Goal: Task Accomplishment & Management: Manage account settings

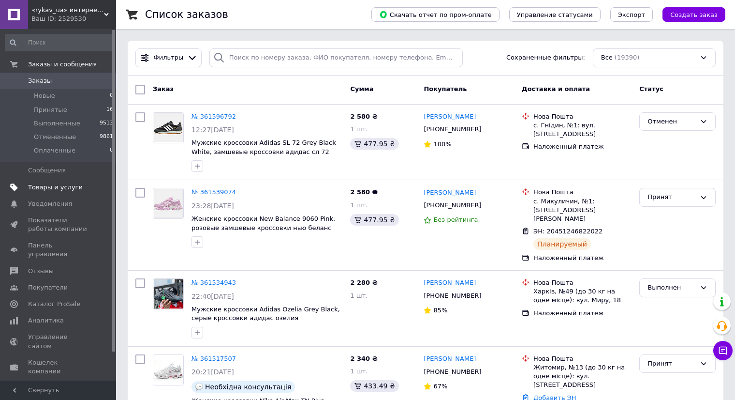
click at [81, 189] on span "Товары и услуги" at bounding box center [58, 187] width 61 height 9
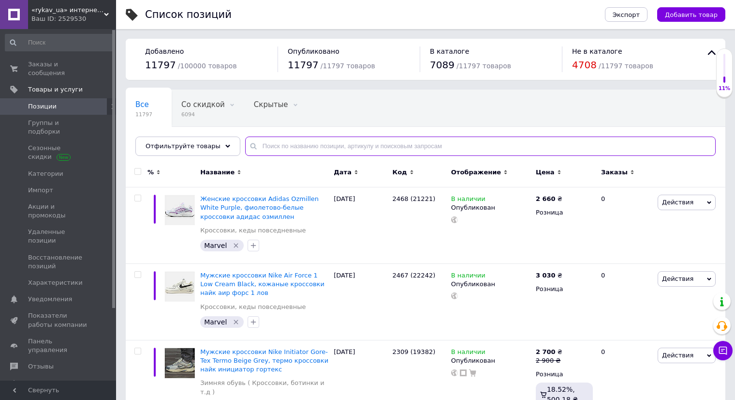
click at [330, 150] on input "text" at bounding box center [480, 145] width 471 height 19
paste input "14402"
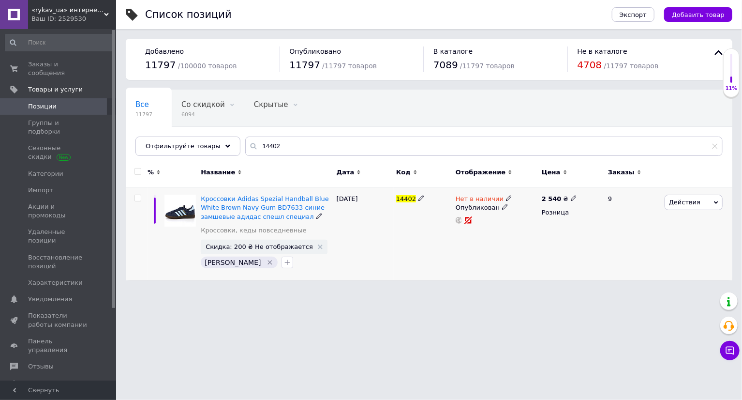
click at [477, 199] on span "Нет в наличии" at bounding box center [480, 200] width 48 height 10
click at [539, 204] on li "В наличии" at bounding box center [561, 206] width 92 height 14
click at [403, 274] on div "14402" at bounding box center [424, 233] width 60 height 93
click at [308, 140] on input "14402" at bounding box center [484, 145] width 478 height 19
paste input "8356"
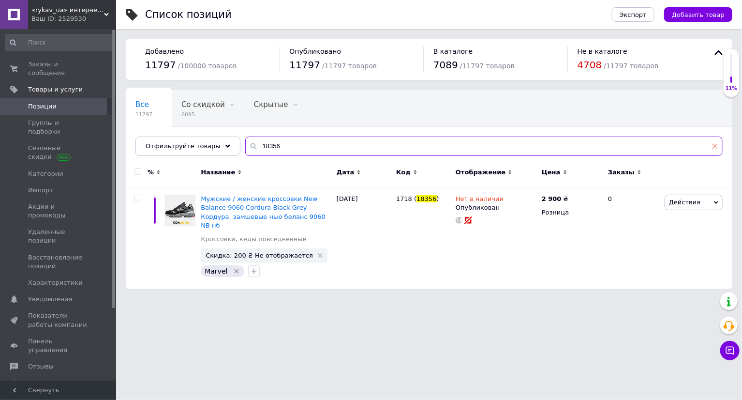
type input "18356"
click at [716, 143] on span at bounding box center [715, 146] width 6 height 9
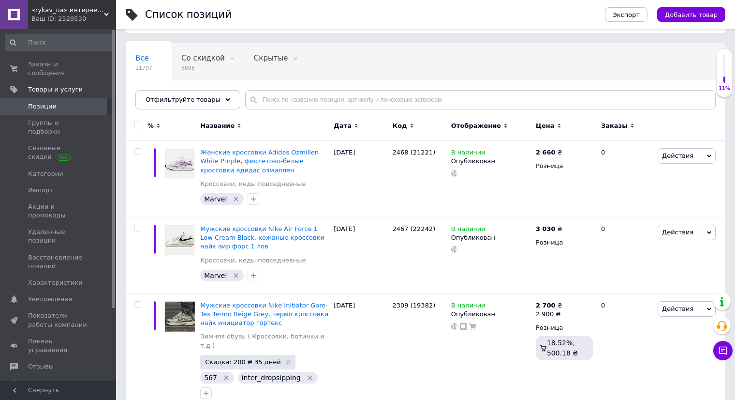
scroll to position [97, 0]
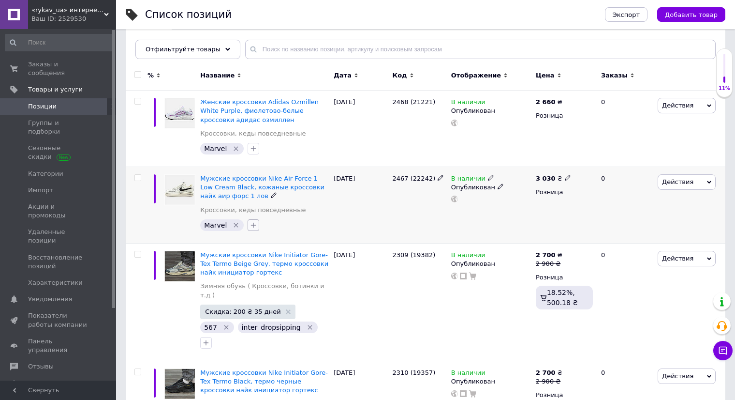
click at [252, 222] on icon "button" at bounding box center [254, 225] width 8 height 8
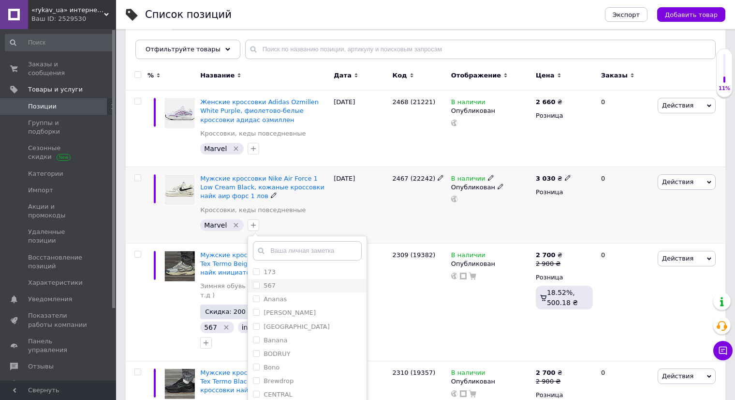
click at [274, 284] on div "567" at bounding box center [307, 285] width 109 height 9
checkbox input "true"
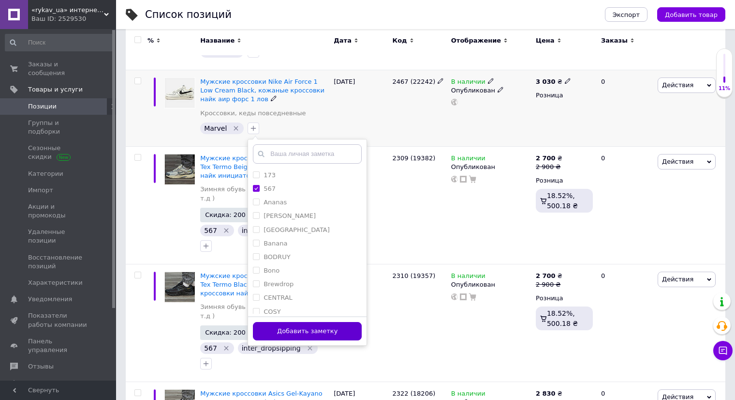
click at [336, 324] on button "Добавить заметку" at bounding box center [307, 331] width 109 height 19
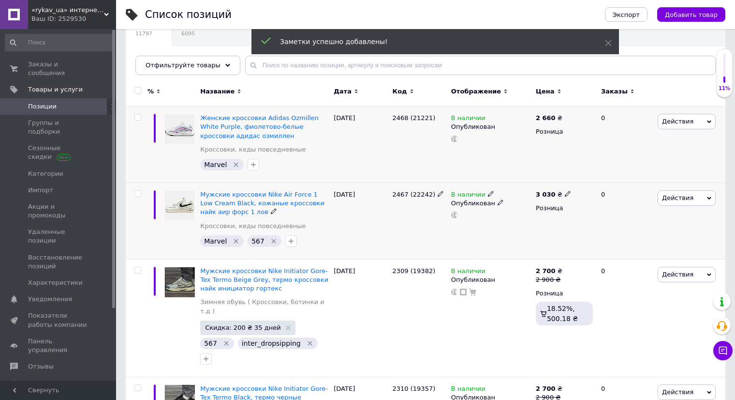
scroll to position [48, 0]
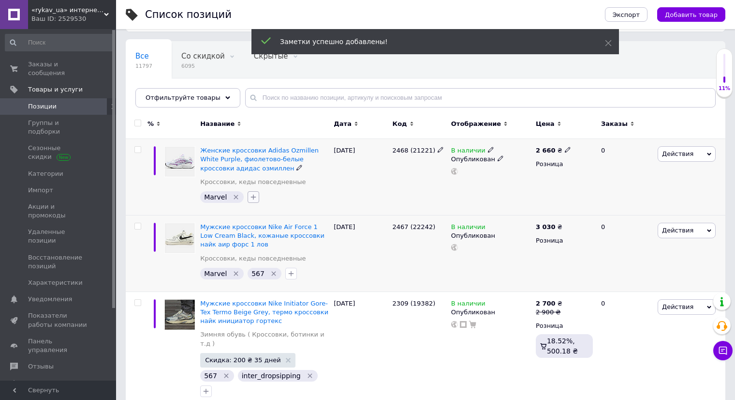
click at [251, 196] on icon "button" at bounding box center [253, 197] width 5 height 5
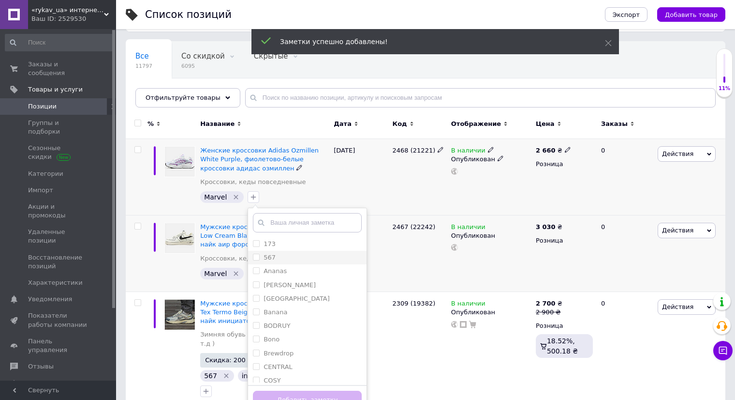
click at [280, 251] on li "567" at bounding box center [307, 258] width 119 height 14
checkbox input "true"
click at [348, 397] on button "Добавить заметку" at bounding box center [307, 399] width 109 height 19
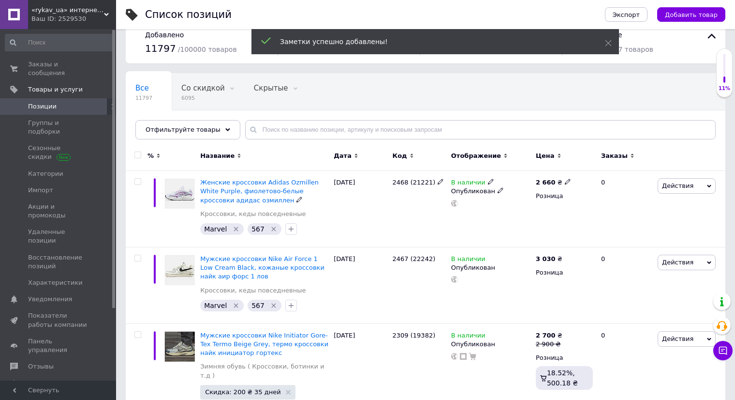
scroll to position [0, 0]
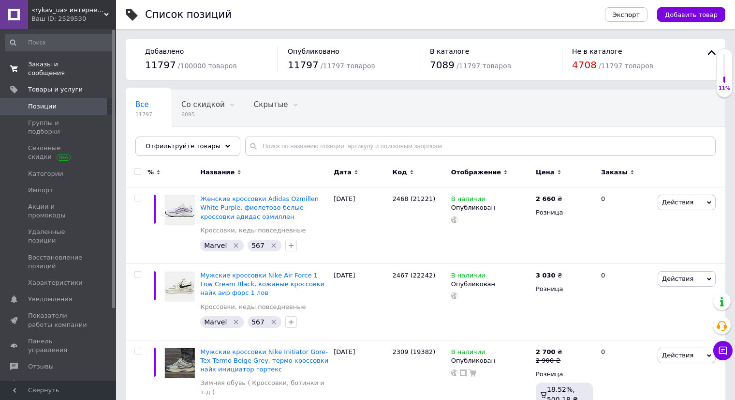
click at [84, 64] on span "Заказы и сообщения" at bounding box center [58, 68] width 61 height 17
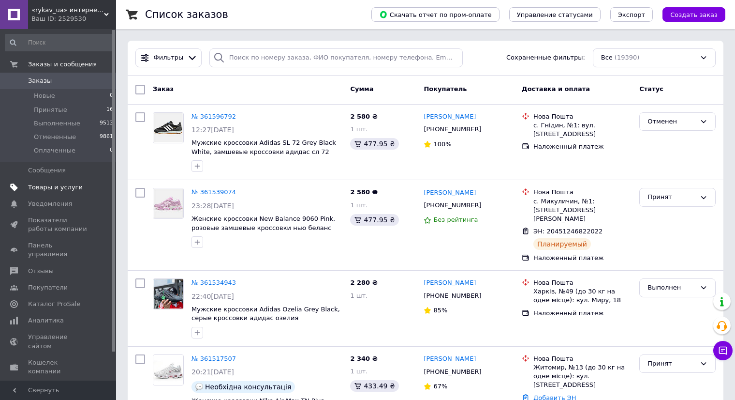
click at [77, 188] on span "Товары и услуги" at bounding box center [58, 187] width 61 height 9
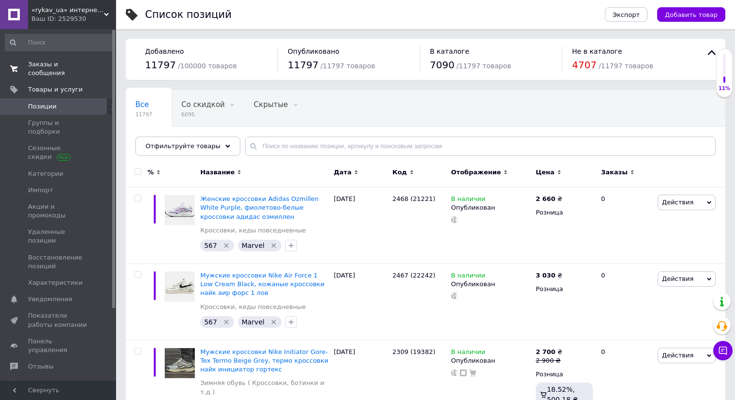
click at [71, 60] on span "Заказы и сообщения" at bounding box center [58, 68] width 61 height 17
